Goal: Task Accomplishment & Management: Use online tool/utility

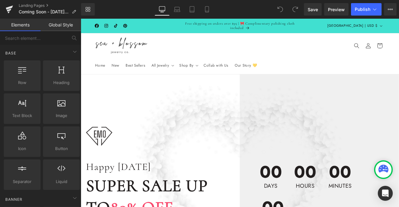
click at [102, 29] on icon at bounding box center [99, 27] width 5 height 5
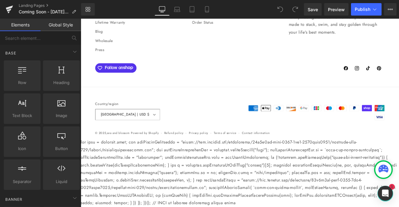
scroll to position [2124, 0]
click at [56, 24] on link "Global Style" at bounding box center [61, 25] width 41 height 12
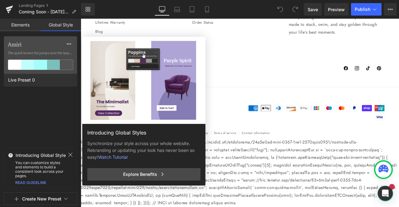
click at [22, 31] on link "Elements" at bounding box center [20, 25] width 41 height 12
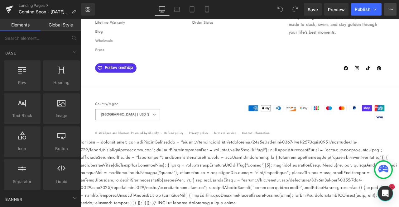
click at [389, 12] on button "Upgrade Plan View Live Page View with current Template Save Template to Library…" at bounding box center [390, 9] width 12 height 12
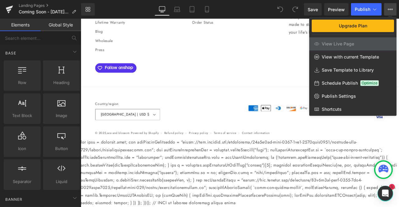
drag, startPoint x: 395, startPoint y: 0, endPoint x: 123, endPoint y: 16, distance: 272.1
click at [123, 16] on div "Library Desktop Desktop Laptop Tablet Mobile Save Preview Publish Scheduled Upg…" at bounding box center [240, 9] width 318 height 19
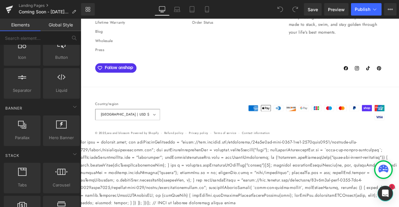
scroll to position [92, 0]
